Goal: Task Accomplishment & Management: Manage account settings

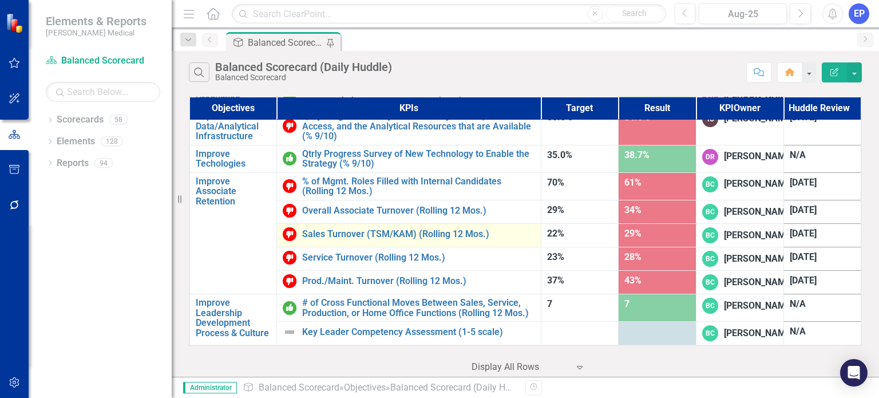
scroll to position [912, 0]
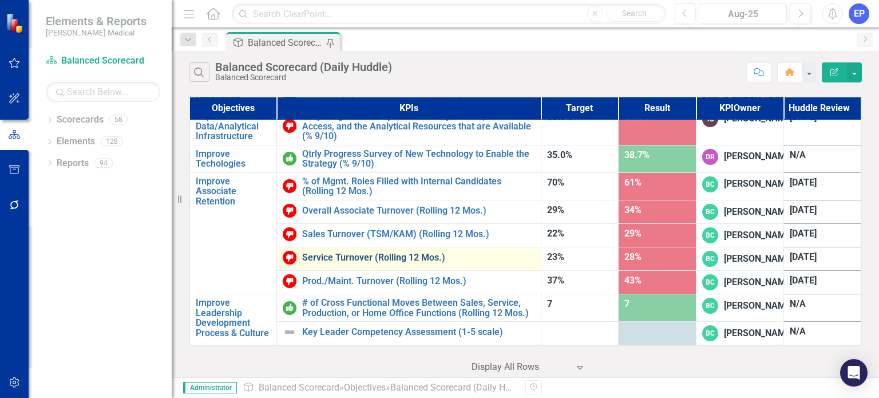
click at [382, 252] on link "Service Turnover (Rolling 12 Mos.)" at bounding box center [418, 257] width 232 height 10
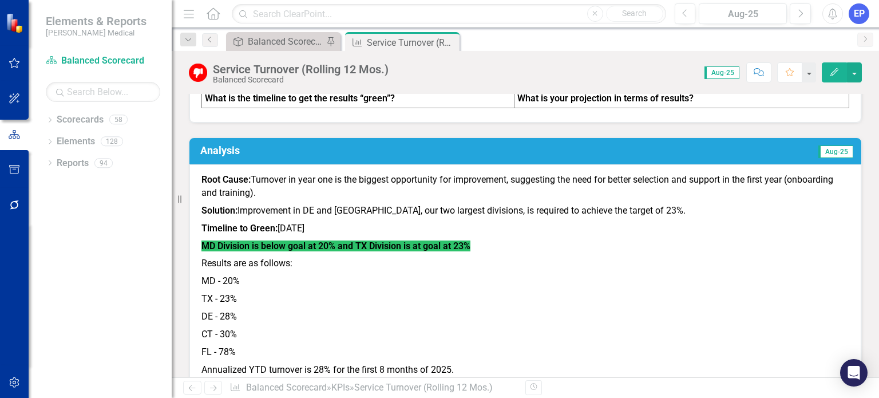
scroll to position [653, 0]
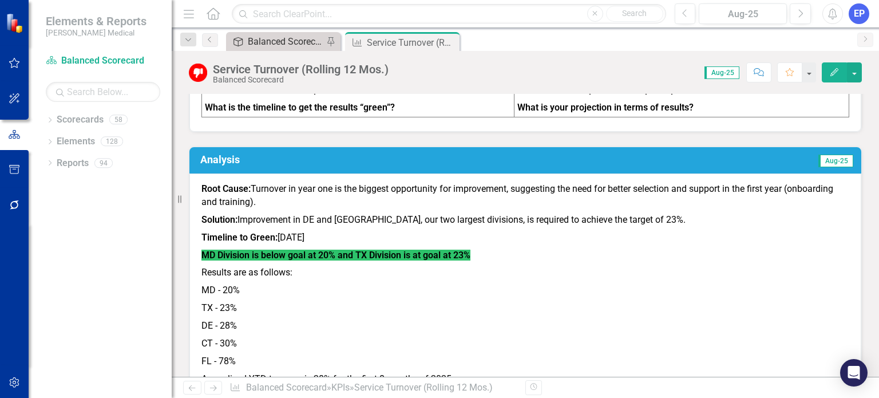
click at [298, 34] on div "Balanced Scorecard (Daily Huddle)" at bounding box center [286, 41] width 76 height 14
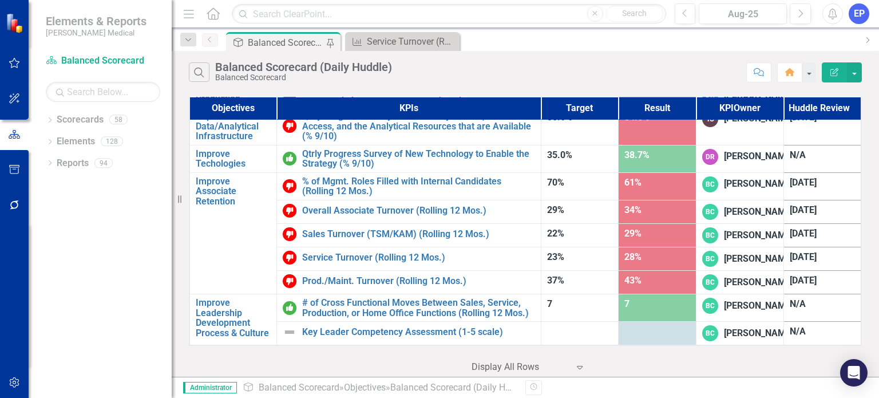
scroll to position [912, 0]
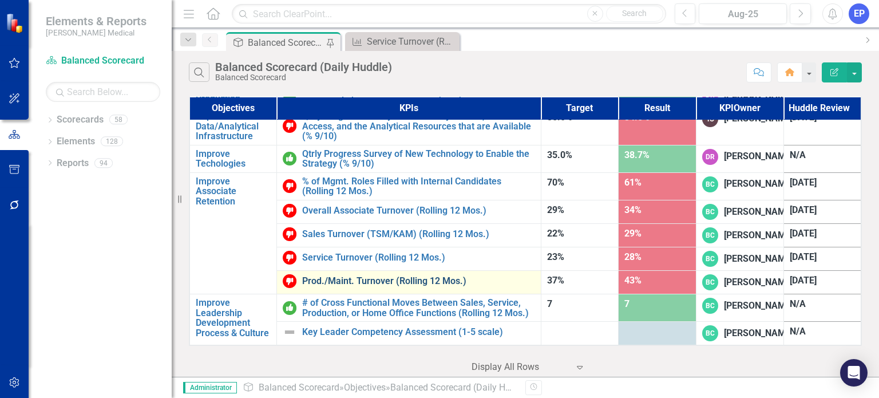
click at [421, 276] on link "Prod./Maint. Turnover (Rolling 12 Mos.)" at bounding box center [418, 281] width 232 height 10
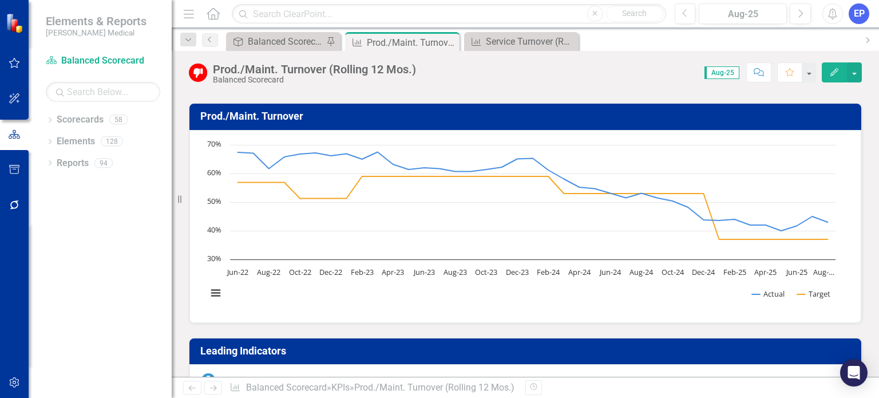
scroll to position [60, 0]
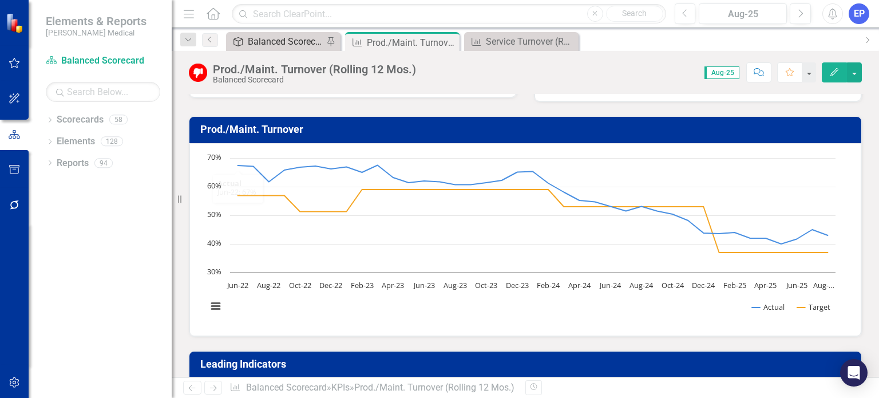
click at [263, 46] on div "Balanced Scorecard (Daily Huddle)" at bounding box center [286, 41] width 76 height 14
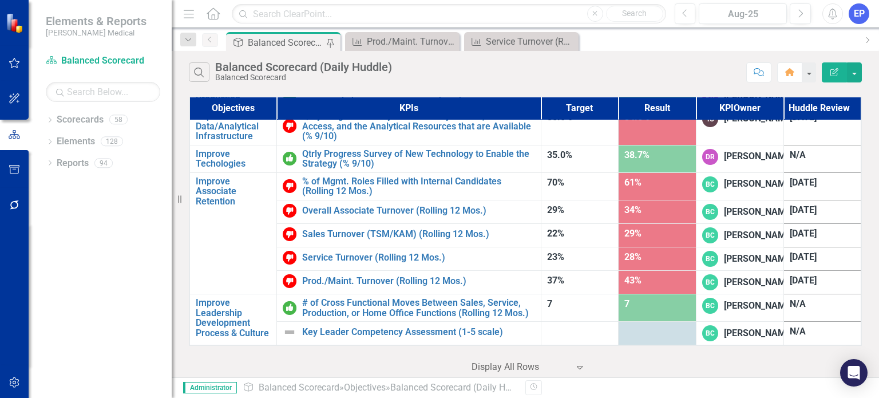
scroll to position [912, 0]
click at [795, 251] on span "[DATE]" at bounding box center [803, 256] width 27 height 11
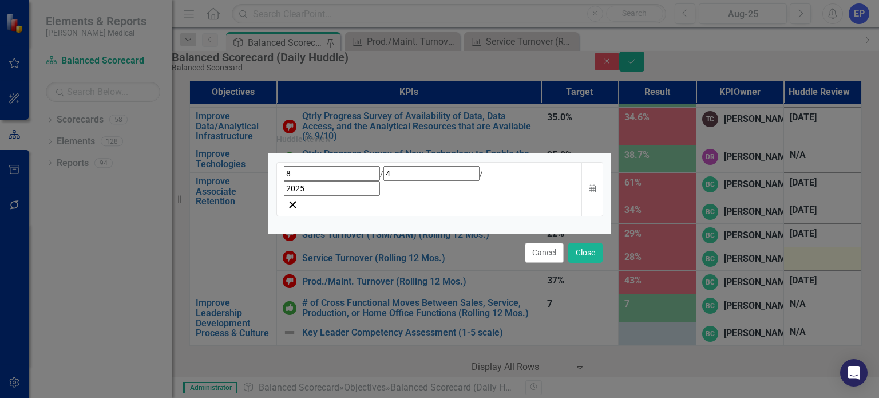
click at [470, 196] on div "[DATE]" at bounding box center [430, 189] width 306 height 54
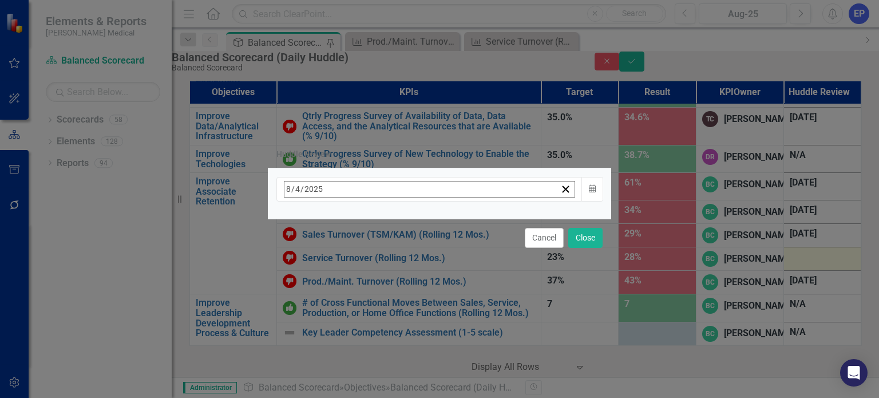
click at [452, 219] on button "›" at bounding box center [439, 214] width 25 height 25
click at [325, 299] on abbr "15" at bounding box center [320, 301] width 9 height 9
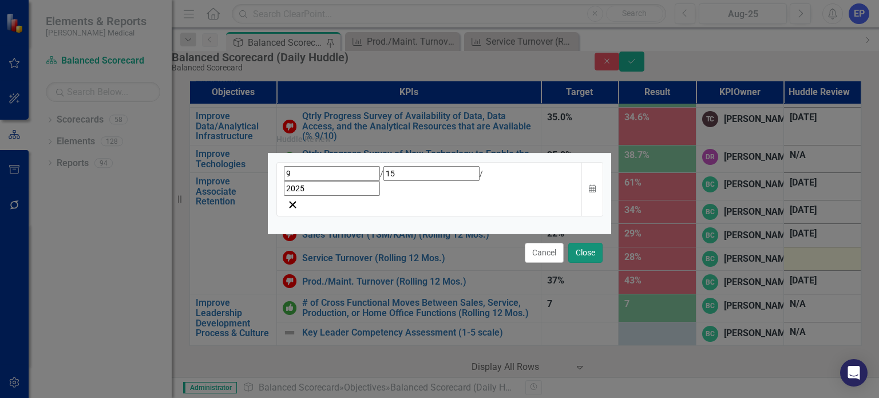
click at [586, 243] on button "Close" at bounding box center [586, 253] width 34 height 20
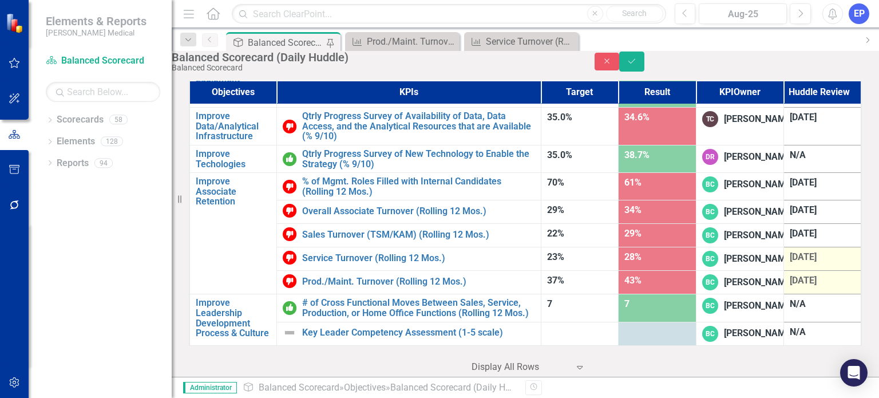
click at [797, 275] on span "[DATE]" at bounding box center [803, 280] width 27 height 11
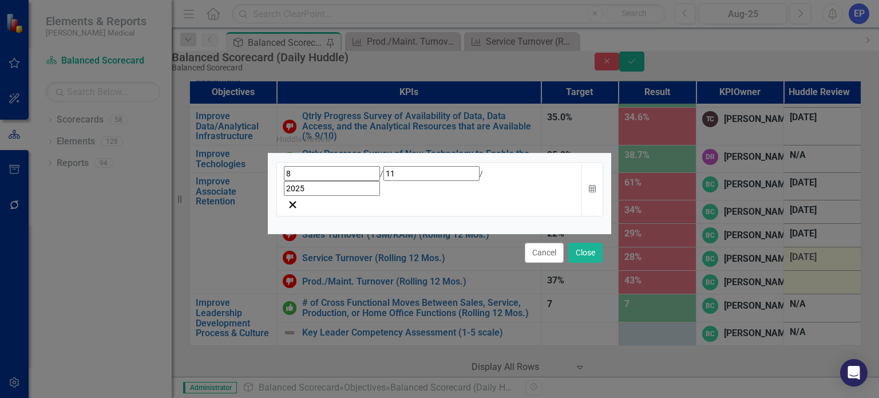
click at [453, 188] on div "[DATE]" at bounding box center [429, 181] width 291 height 30
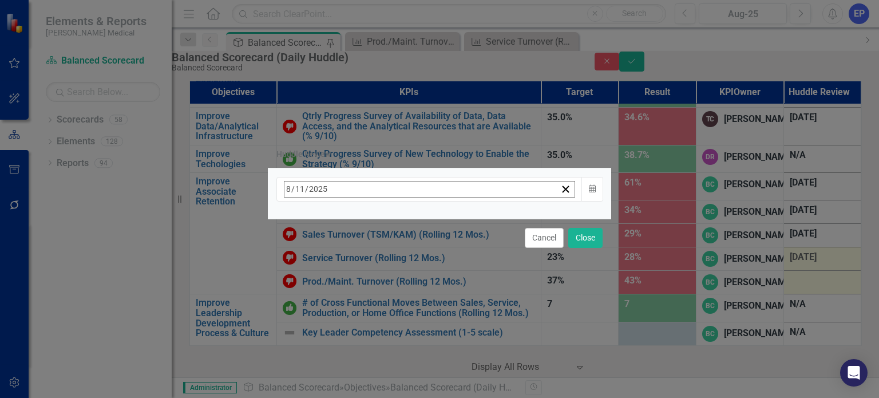
click at [452, 219] on button "›" at bounding box center [439, 214] width 25 height 25
click at [325, 297] on abbr "15" at bounding box center [320, 301] width 9 height 9
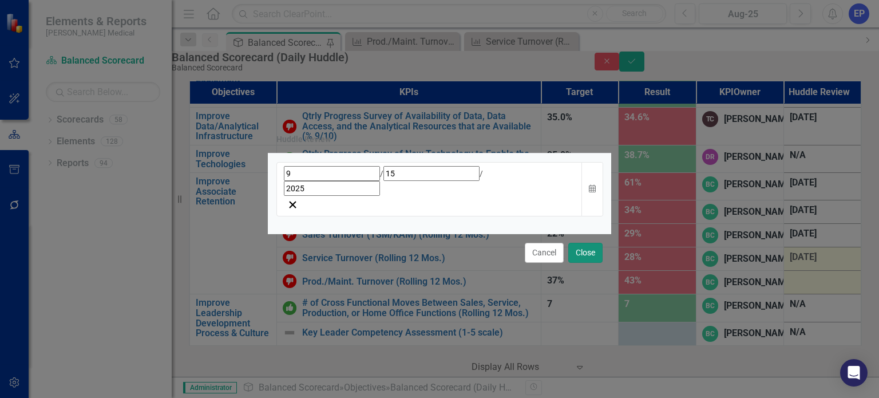
click at [585, 243] on button "Close" at bounding box center [586, 253] width 34 height 20
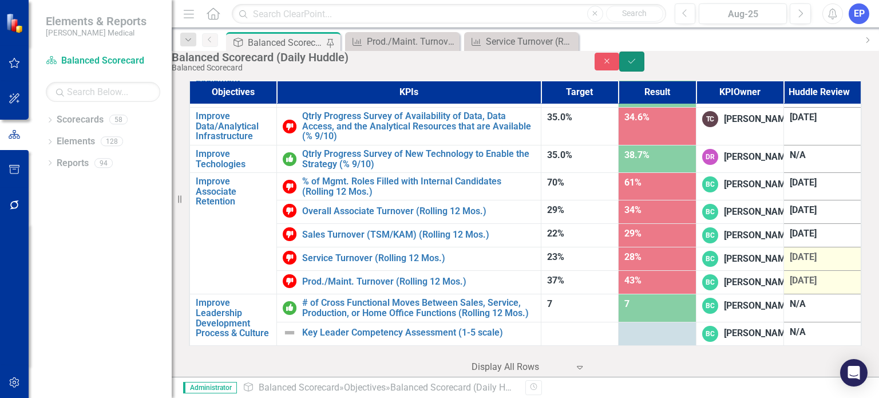
click at [645, 64] on button "Save" at bounding box center [631, 62] width 25 height 20
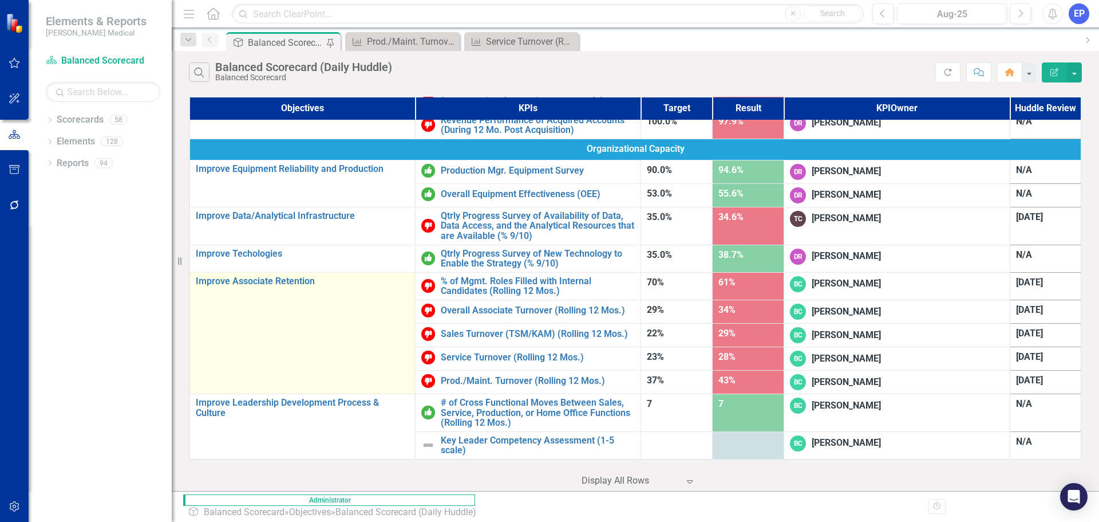
scroll to position [543, 0]
